Goal: Task Accomplishment & Management: Use online tool/utility

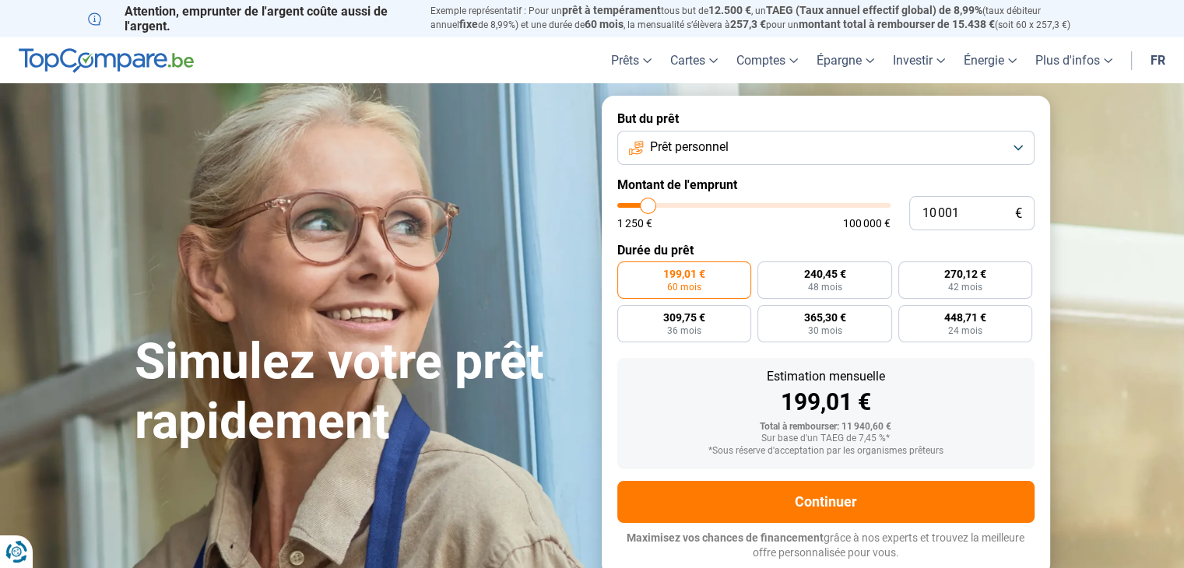
type input "11 250"
type input "11250"
type input "18 250"
type input "18250"
type input "29 250"
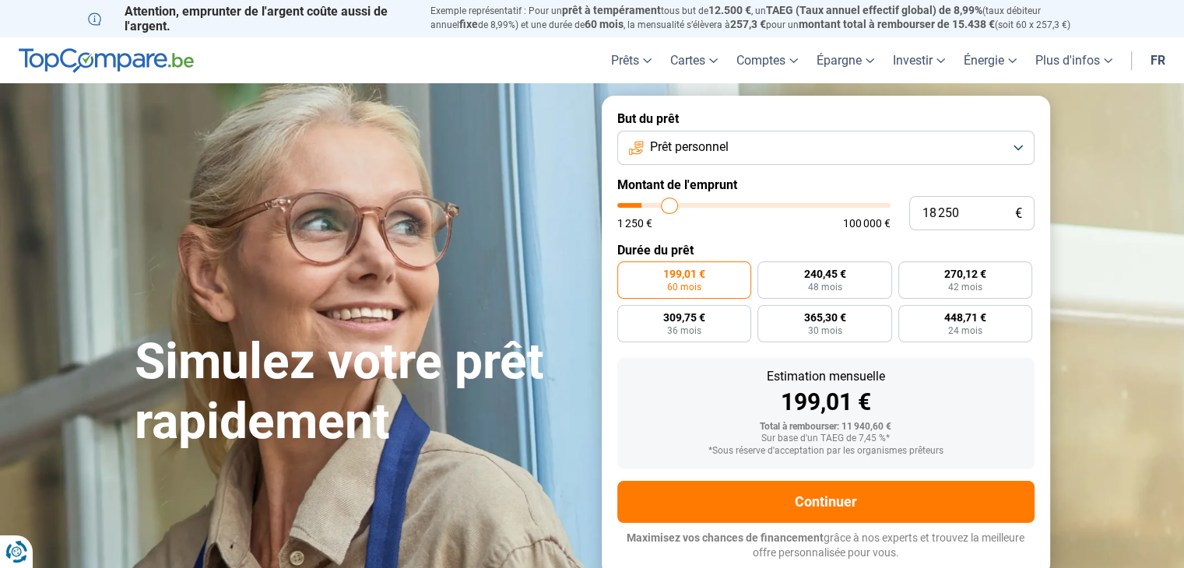
type input "29250"
type input "51 000"
type input "51000"
type input "59 250"
type input "59250"
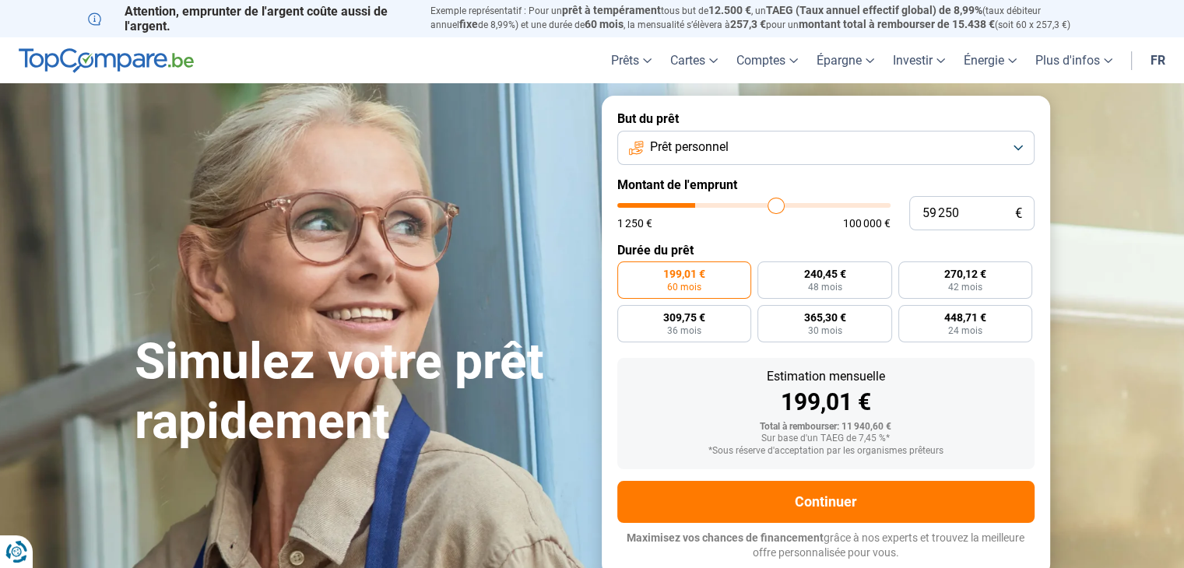
type input "84 750"
type input "84750"
type input "97 000"
type input "97000"
type input "100 000"
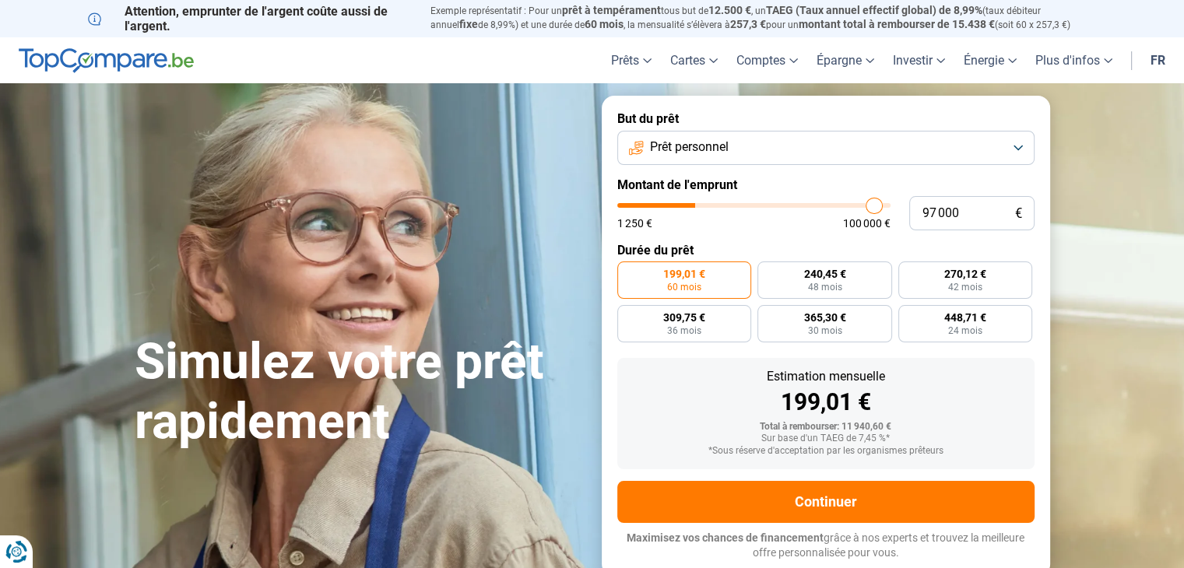
type input "100000"
type input "96 000"
type input "96000"
type input "88 250"
type input "88250"
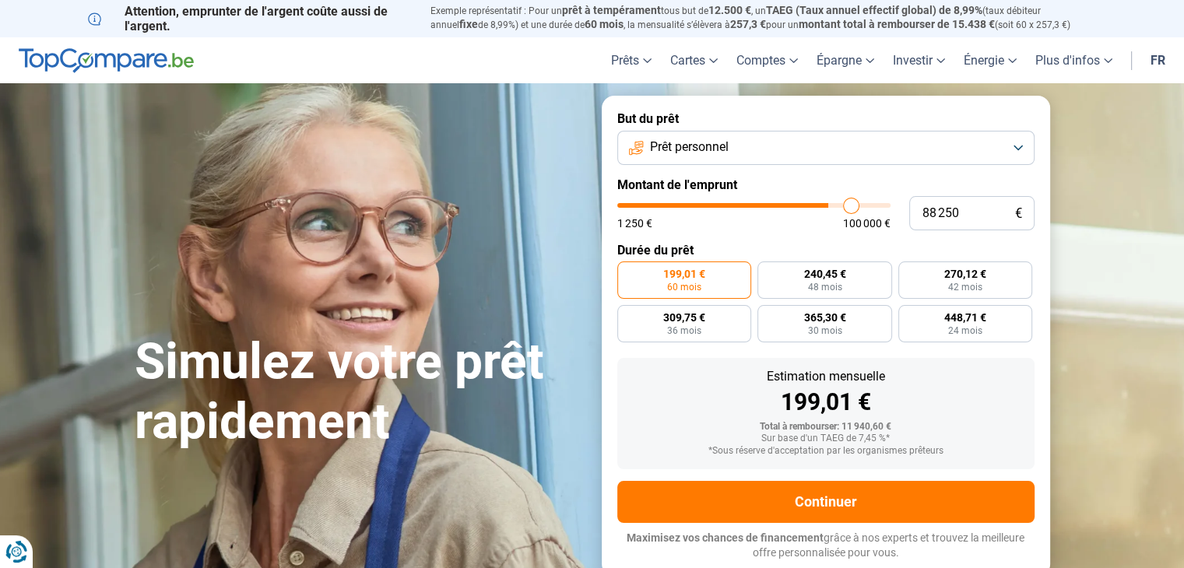
type input "77 500"
type input "77500"
type input "66 000"
type input "66000"
type input "54 500"
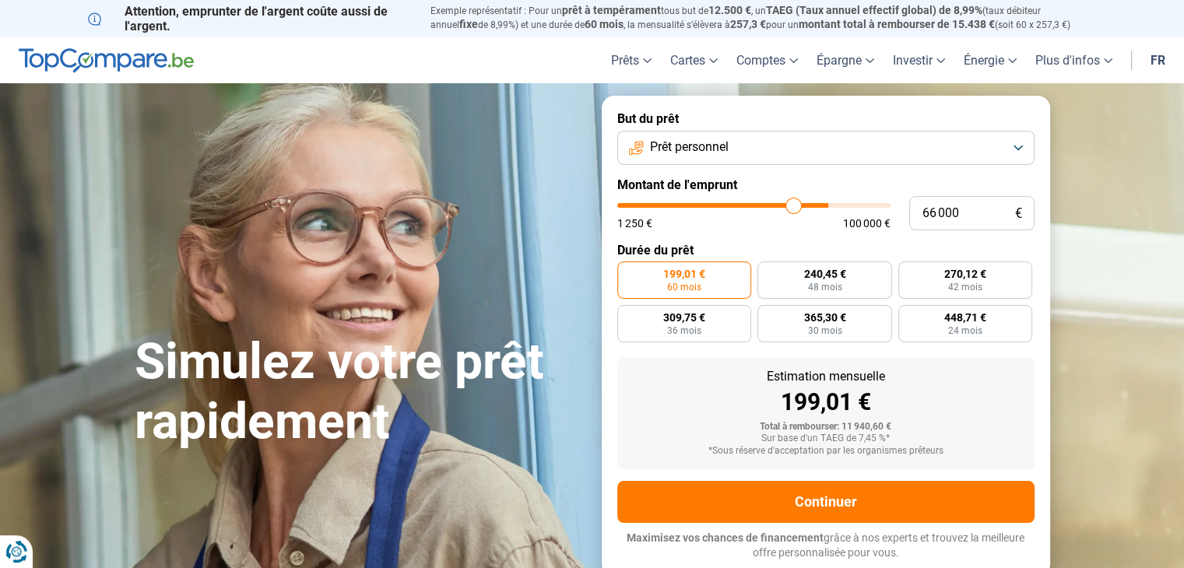
type input "54500"
type input "45 500"
type input "45500"
type input "40 000"
type input "40000"
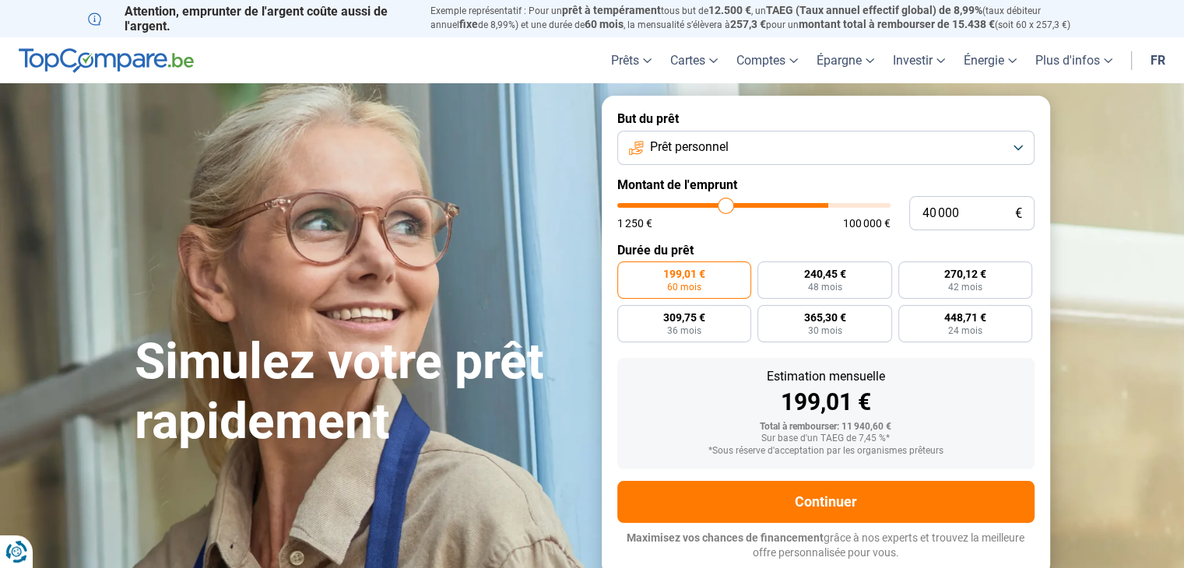
type input "34 250"
type input "34250"
type input "32 250"
type input "32250"
type input "30 750"
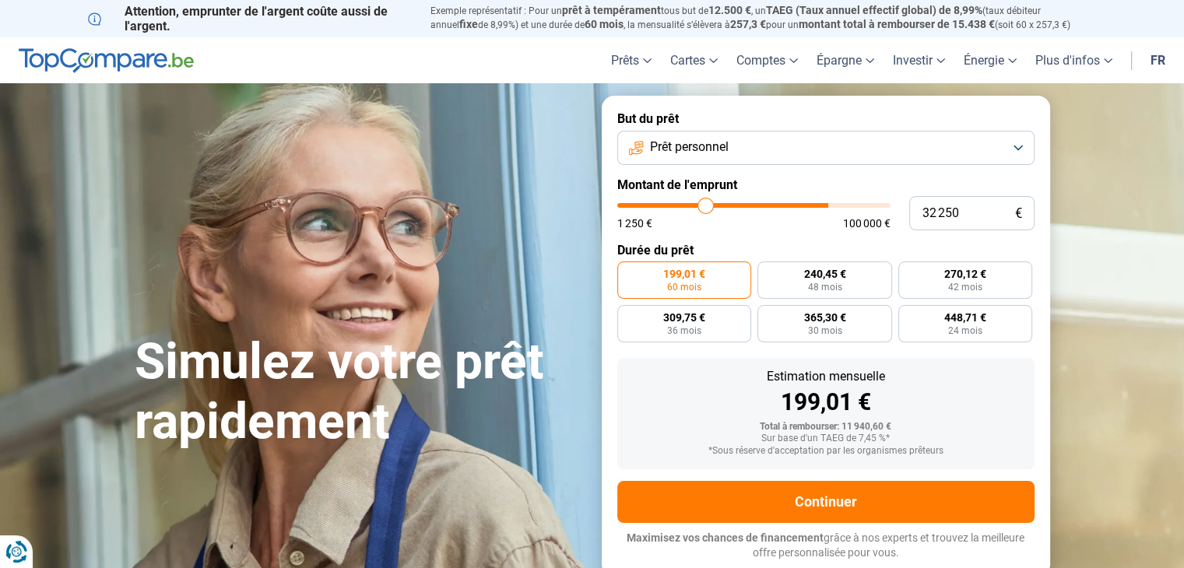
type input "30750"
type input "29 250"
type input "29250"
type input "28 000"
type input "28000"
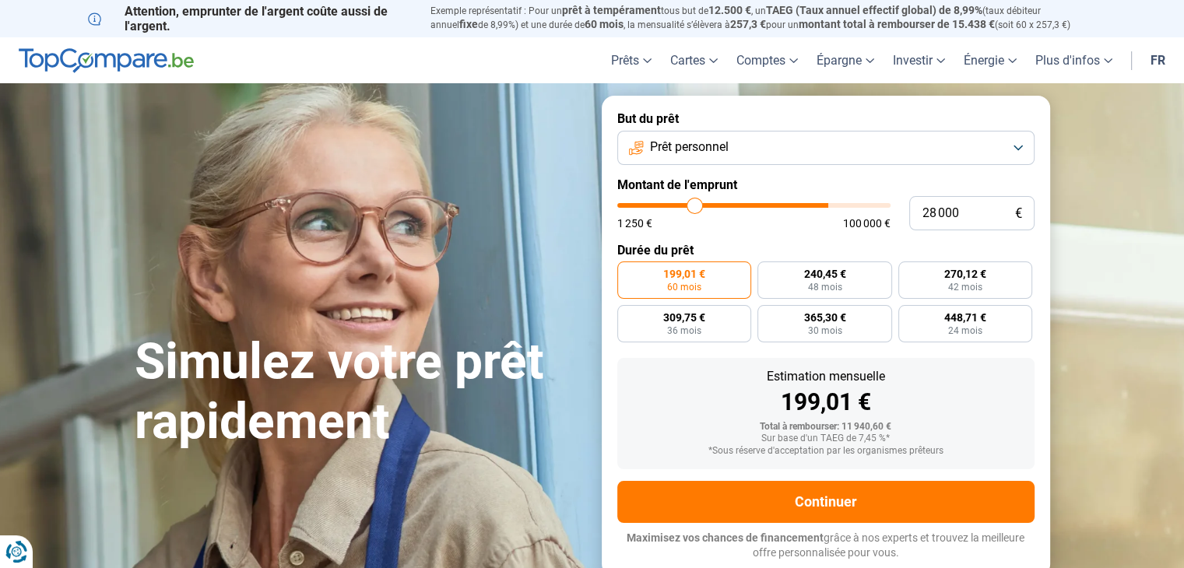
type input "26 250"
type input "26250"
type input "24 250"
type input "24250"
type input "22 250"
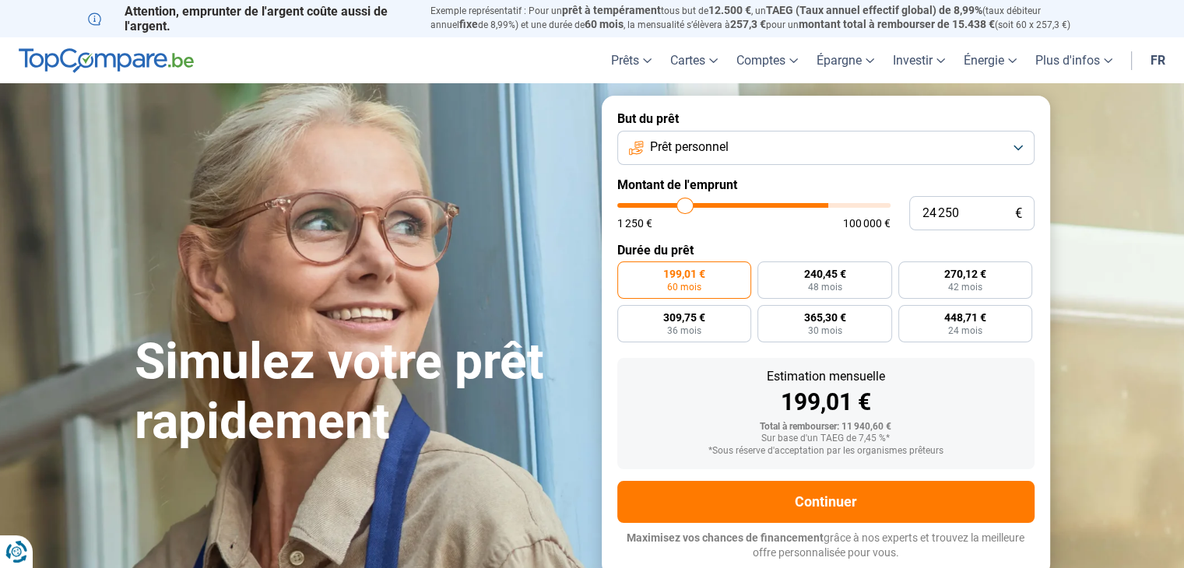
type input "22250"
type input "19 750"
type input "19750"
type input "17 500"
type input "17500"
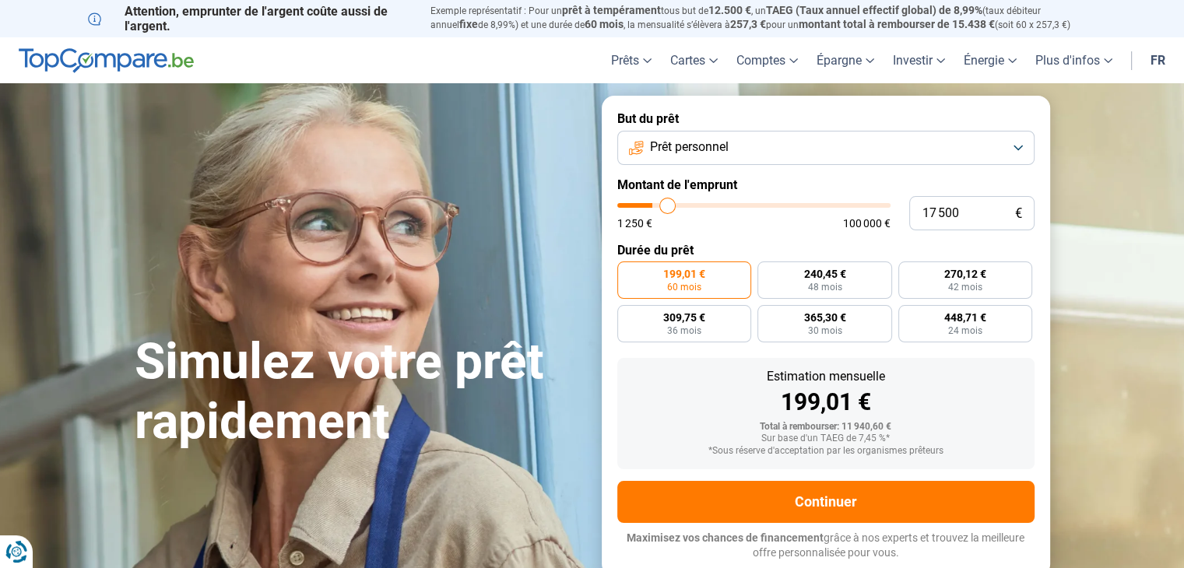
type input "13 750"
type input "13750"
type input "10 250"
type input "10250"
type input "6 000"
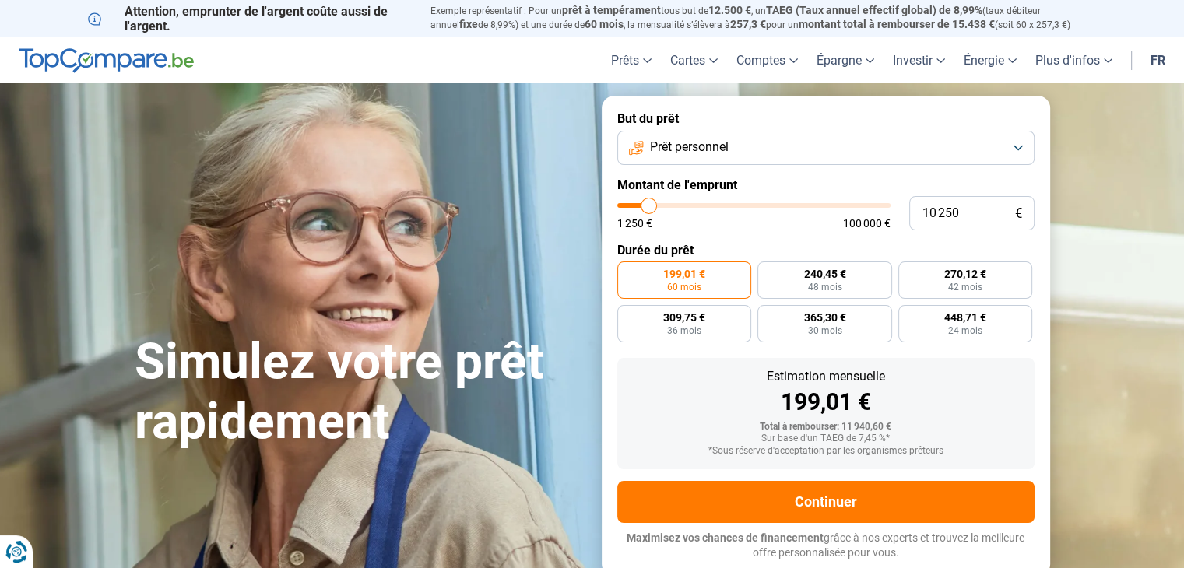
type input "6000"
type input "4 000"
type input "4000"
type input "1 250"
drag, startPoint x: 647, startPoint y: 208, endPoint x: 576, endPoint y: 202, distance: 71.1
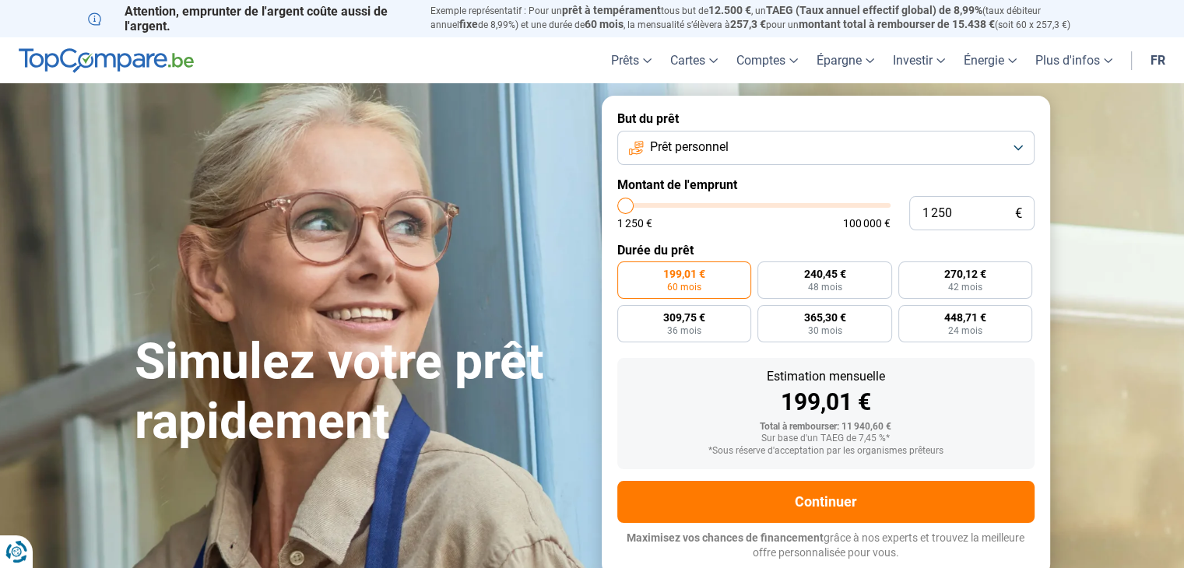
type input "1250"
click at [617, 203] on input "range" at bounding box center [753, 205] width 273 height 5
radio input "true"
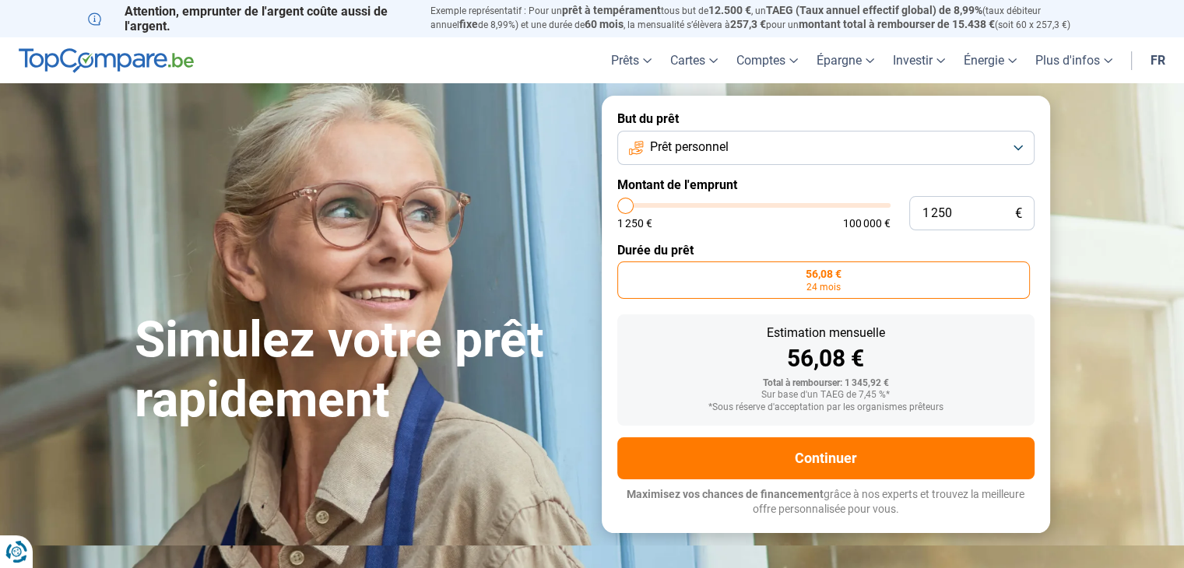
click at [757, 160] on button "Prêt personnel" at bounding box center [825, 148] width 417 height 34
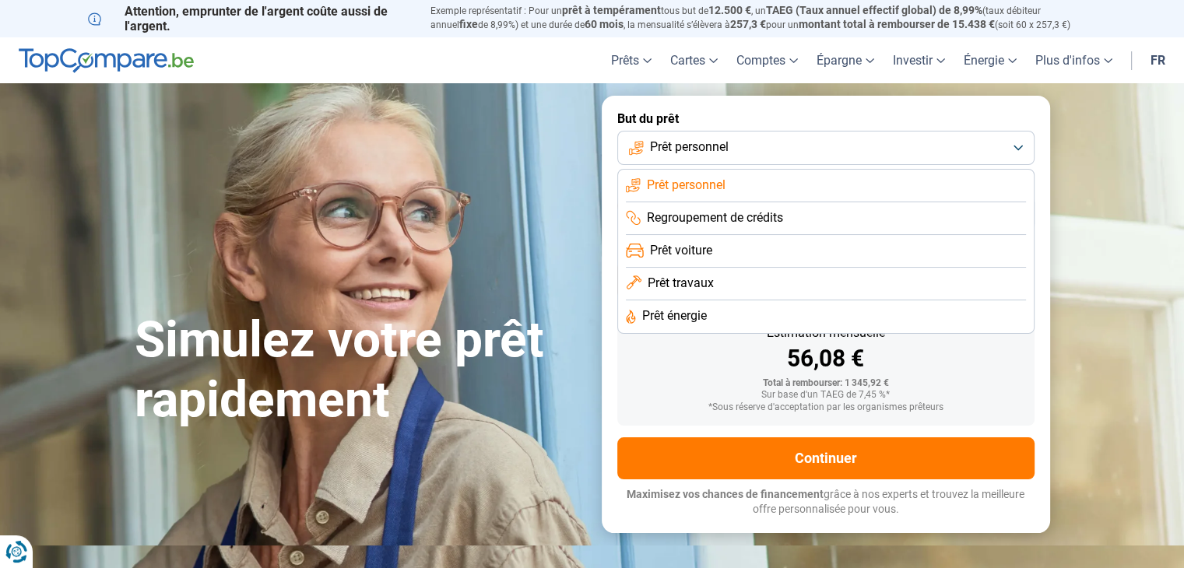
click at [691, 374] on div "Estimation mensuelle 56,08 € Total à rembourser: 1 345,92 € Sur base d'un TAEG …" at bounding box center [825, 370] width 417 height 111
